Goal: Find contact information: Find contact information

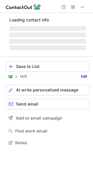
scroll to position [137, 93]
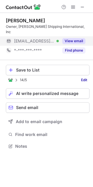
click at [68, 38] on button "View email" at bounding box center [74, 41] width 23 height 6
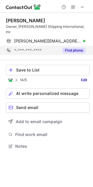
click at [70, 48] on button "Find phone" at bounding box center [74, 51] width 23 height 6
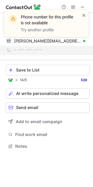
click at [85, 15] on span at bounding box center [84, 15] width 5 height 6
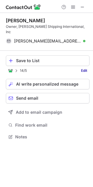
scroll to position [128, 93]
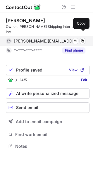
scroll to position [137, 93]
click at [83, 39] on span at bounding box center [82, 41] width 5 height 5
